Goal: Navigation & Orientation: Find specific page/section

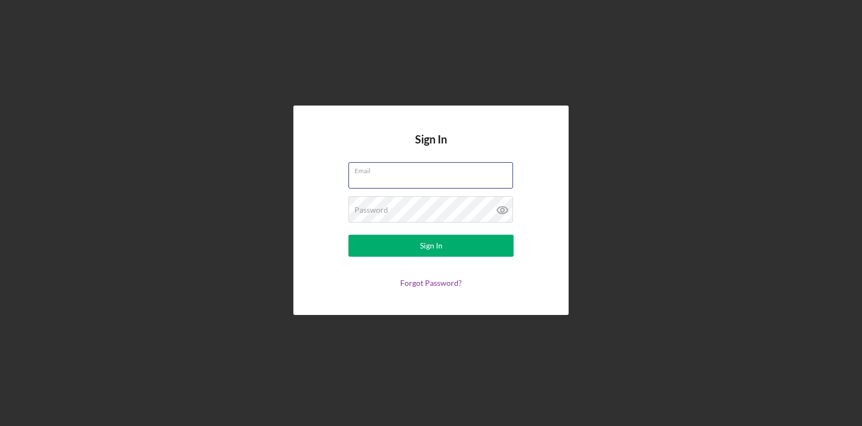
type input "[PERSON_NAME][EMAIL_ADDRESS][DOMAIN_NAME]"
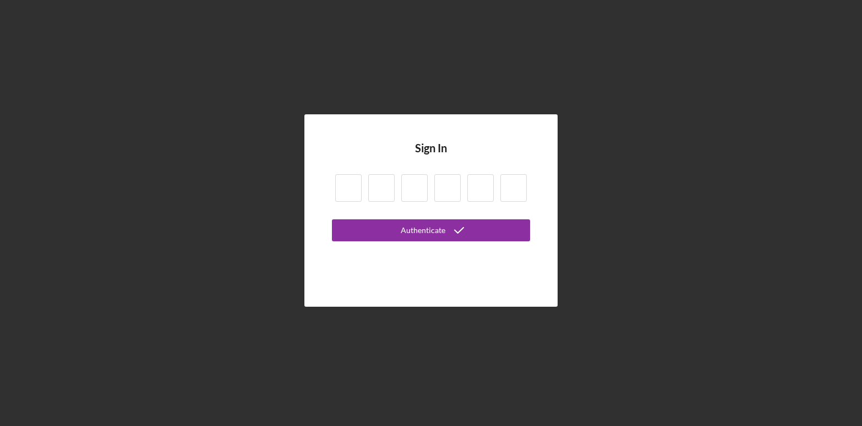
click at [342, 188] on input at bounding box center [348, 188] width 26 height 28
type input "5"
type input "0"
type input "6"
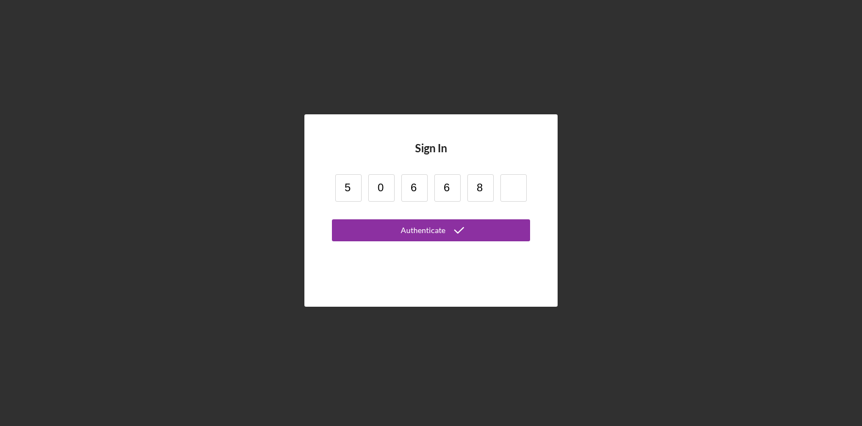
type input "8"
click at [332, 220] on button "Authenticate" at bounding box center [431, 231] width 198 height 22
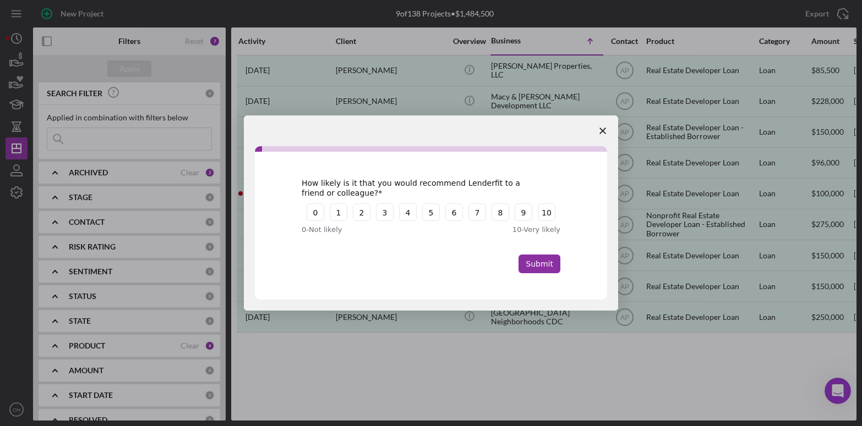
click at [598, 126] on span "Close survey" at bounding box center [602, 131] width 31 height 31
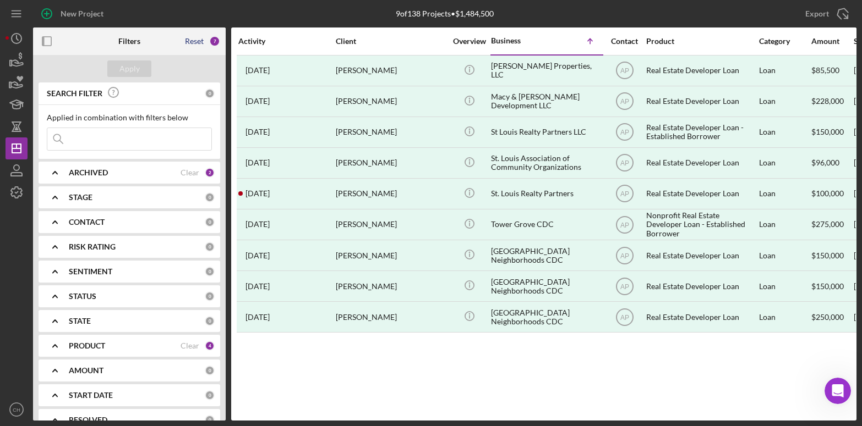
click at [197, 41] on div "Reset" at bounding box center [194, 41] width 19 height 9
click at [135, 65] on div "Apply" at bounding box center [129, 69] width 20 height 17
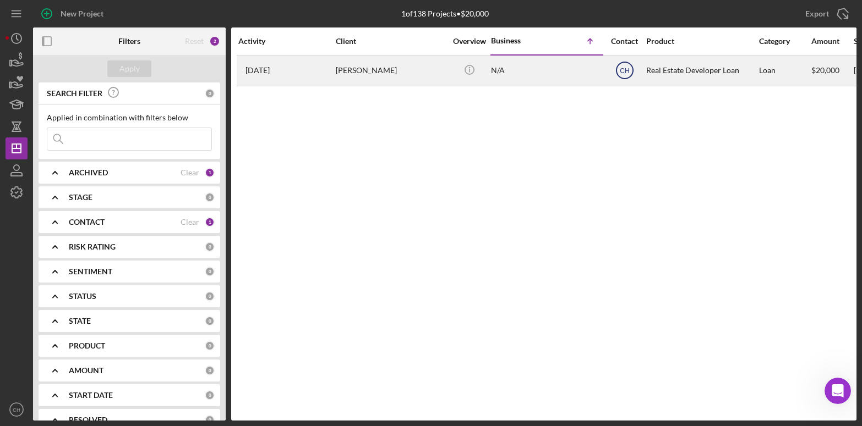
click at [629, 71] on text "CH" at bounding box center [624, 71] width 9 height 8
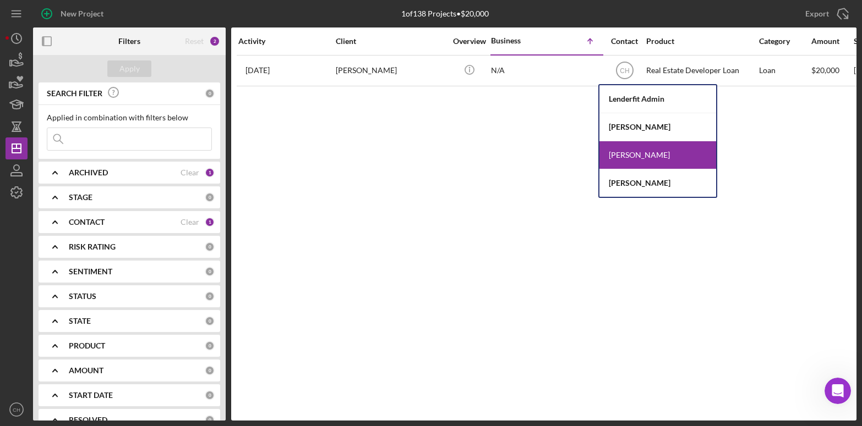
click at [627, 179] on div "[PERSON_NAME]" at bounding box center [657, 183] width 117 height 28
